Goal: Task Accomplishment & Management: Use online tool/utility

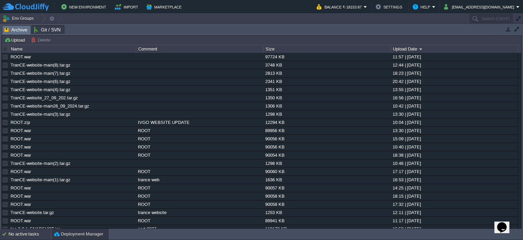
click at [16, 237] on div "No active tasks" at bounding box center [30, 233] width 43 height 11
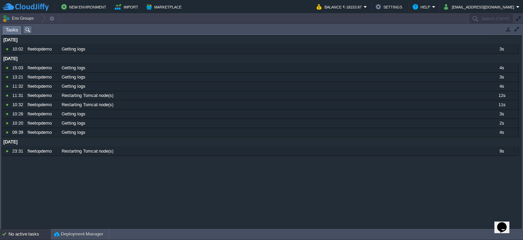
click at [19, 229] on div "No active tasks" at bounding box center [30, 233] width 43 height 11
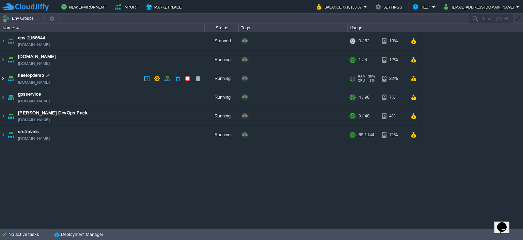
click at [4, 76] on img at bounding box center [2, 78] width 5 height 18
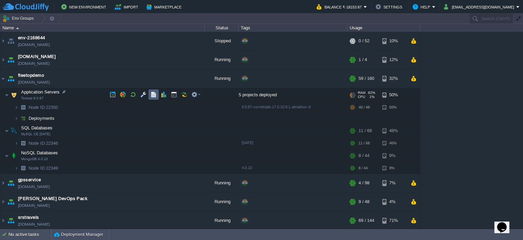
click at [151, 89] on table at bounding box center [154, 94] width 10 height 10
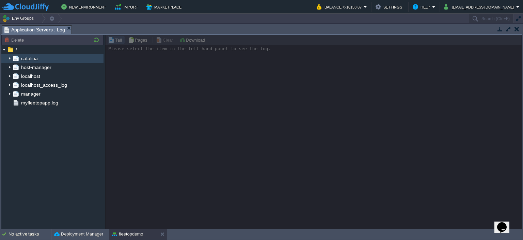
click at [9, 57] on img at bounding box center [9, 58] width 5 height 9
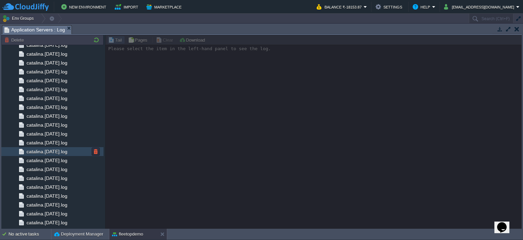
scroll to position [694, 0]
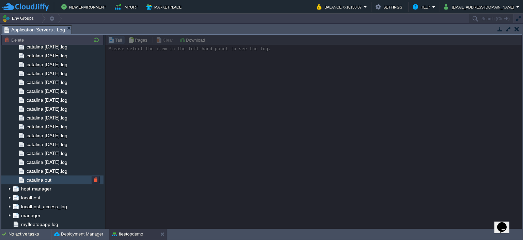
click at [52, 178] on span "catalina.out" at bounding box center [38, 180] width 27 height 6
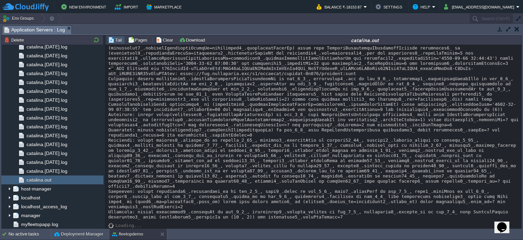
scroll to position [14858, 0]
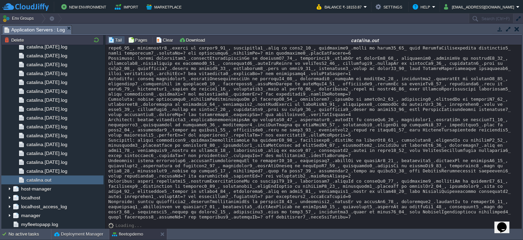
scroll to position [17781, 0]
